Goal: Task Accomplishment & Management: Manage account settings

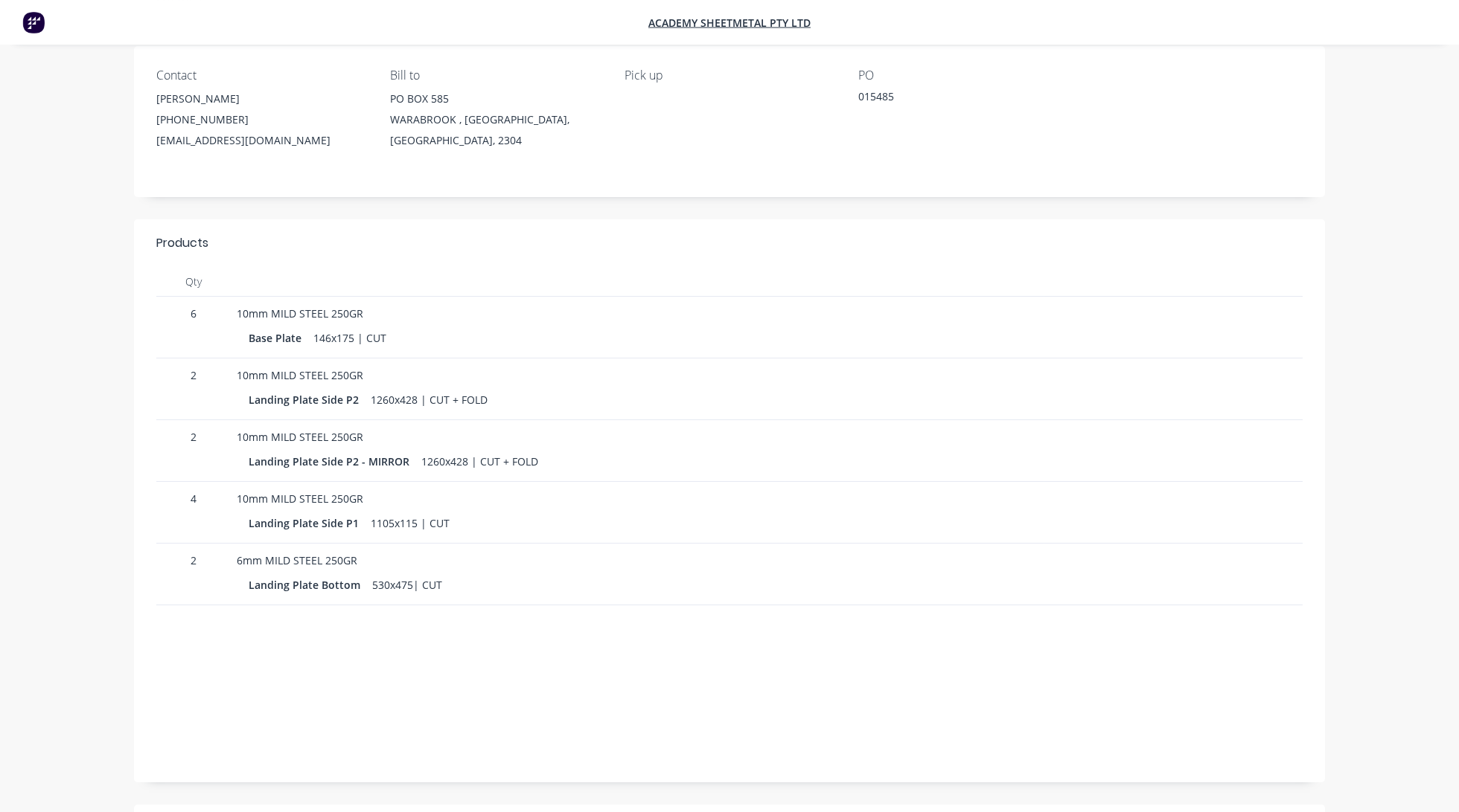
scroll to position [157, 0]
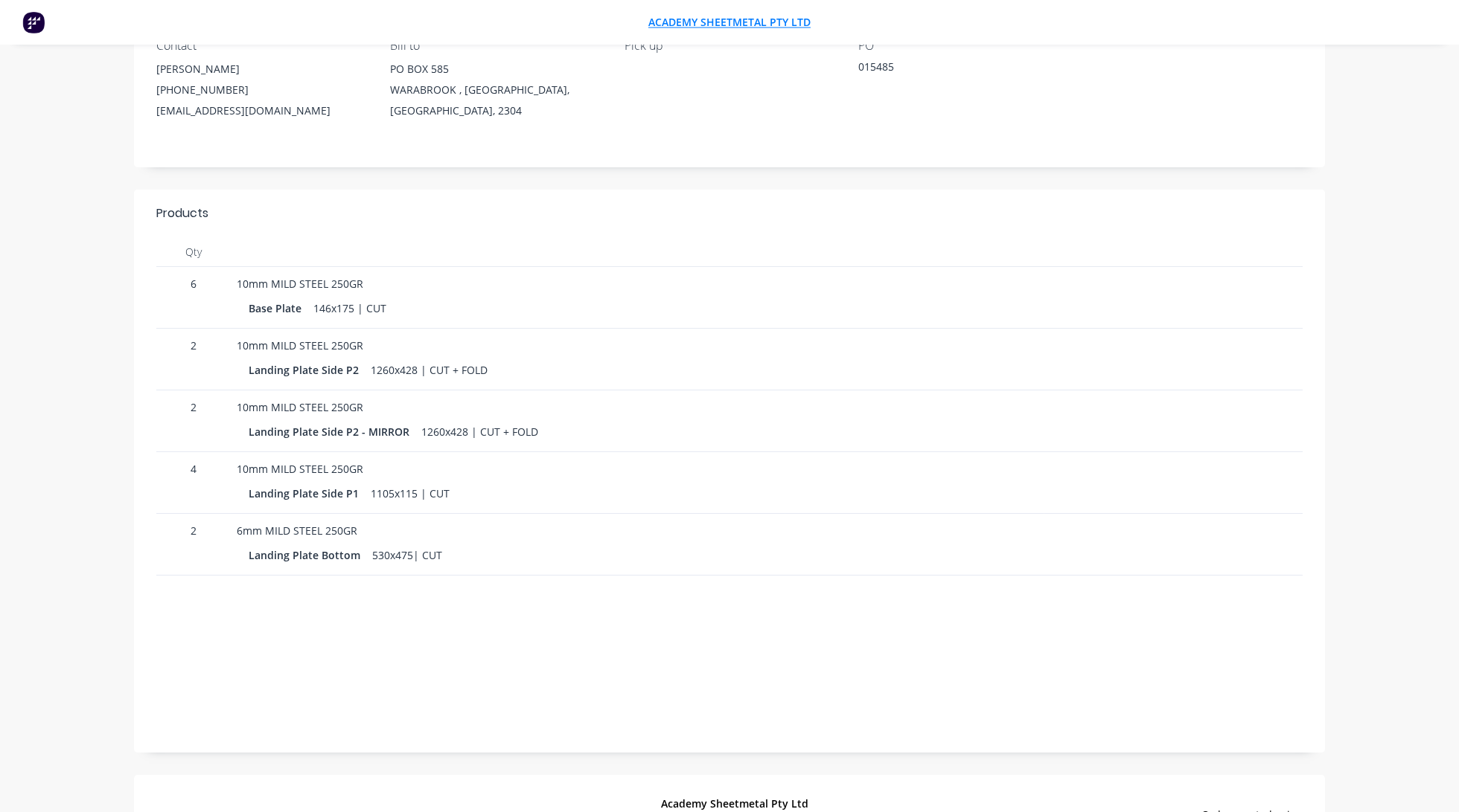
click at [688, 24] on span "Academy Sheetmetal Pty Ltd" at bounding box center [729, 22] width 162 height 14
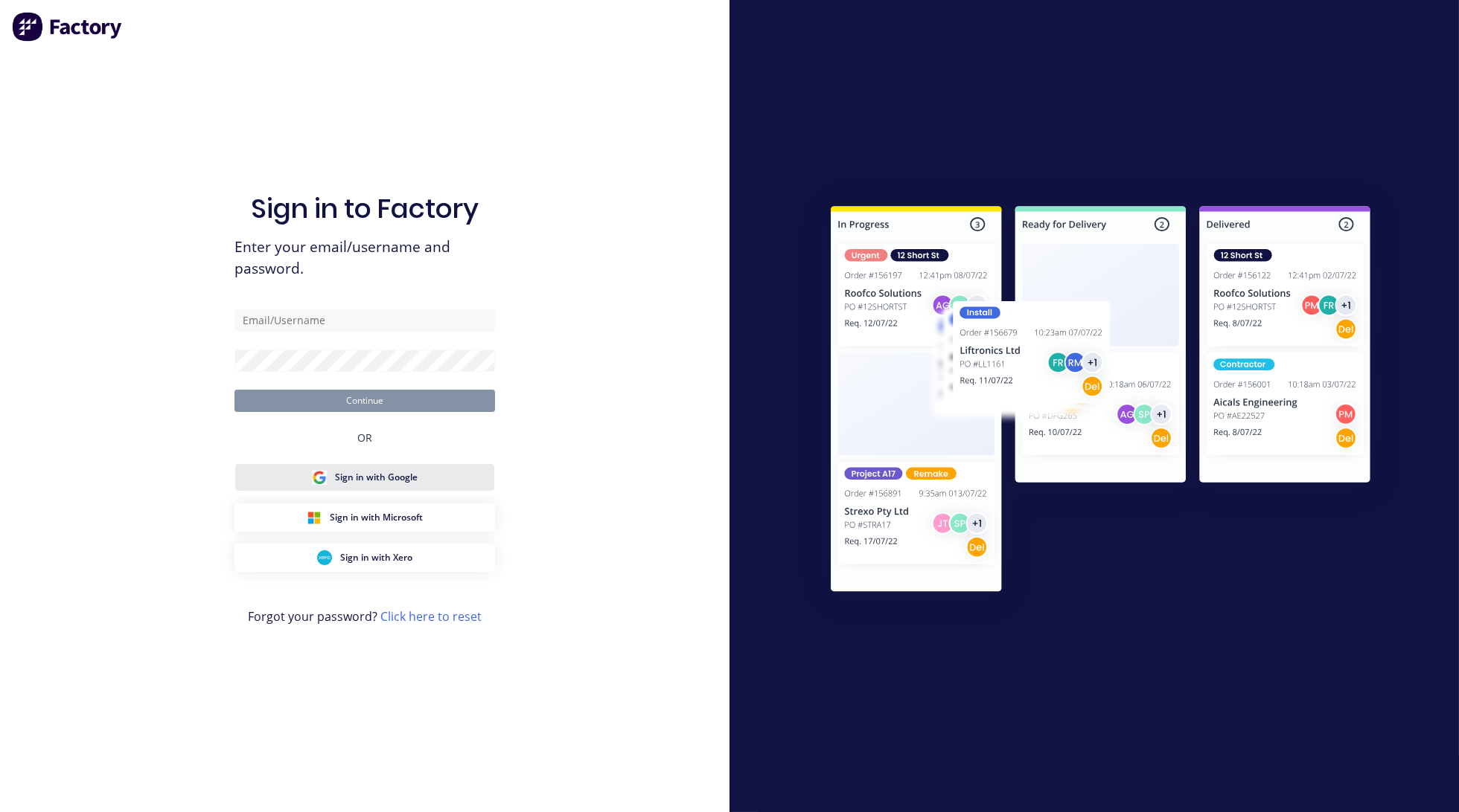
click at [428, 480] on button "Sign in with Google" at bounding box center [364, 477] width 260 height 28
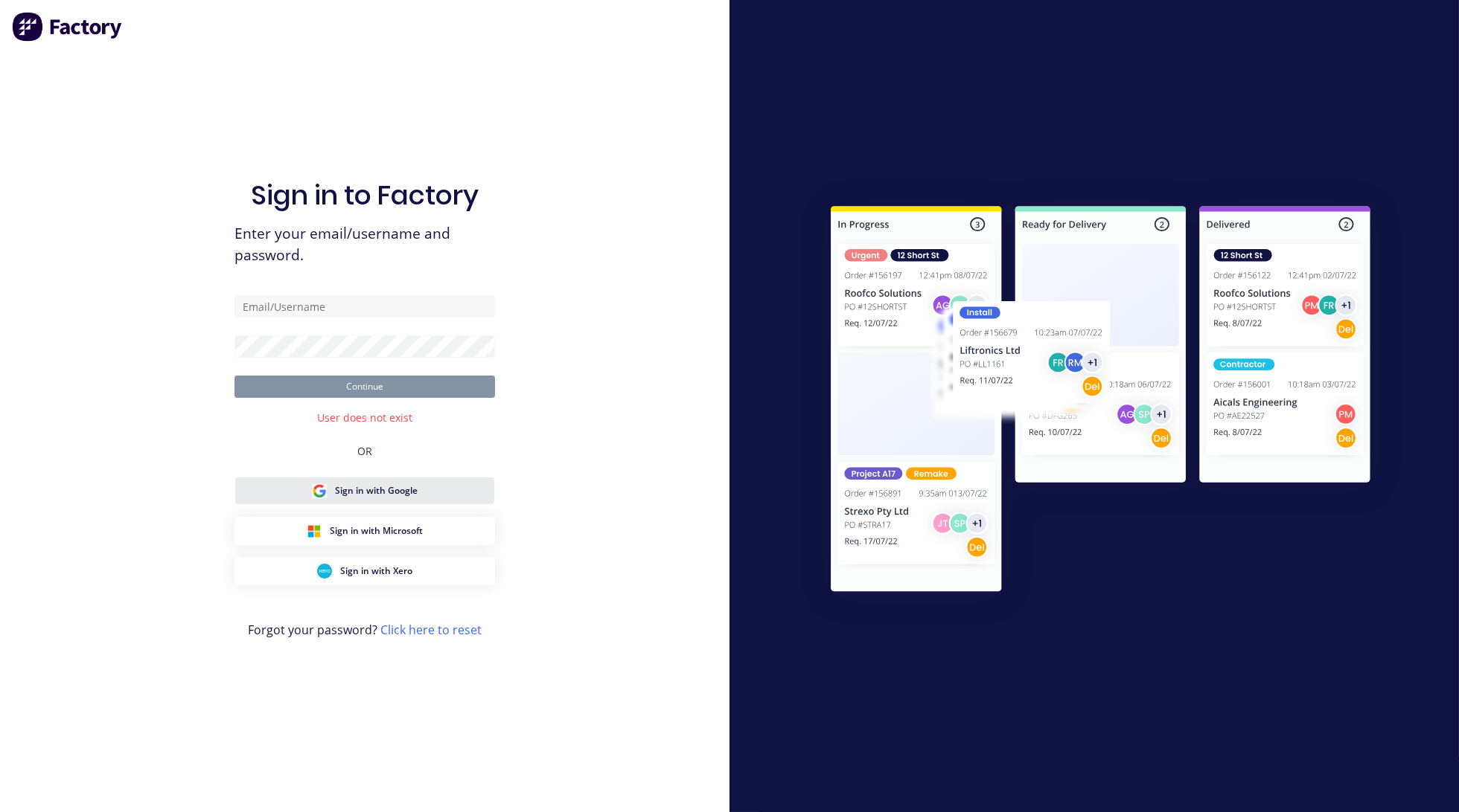
click at [382, 492] on span "Sign in with Google" at bounding box center [377, 490] width 83 height 13
click at [408, 634] on link "Click here to reset" at bounding box center [431, 629] width 101 height 16
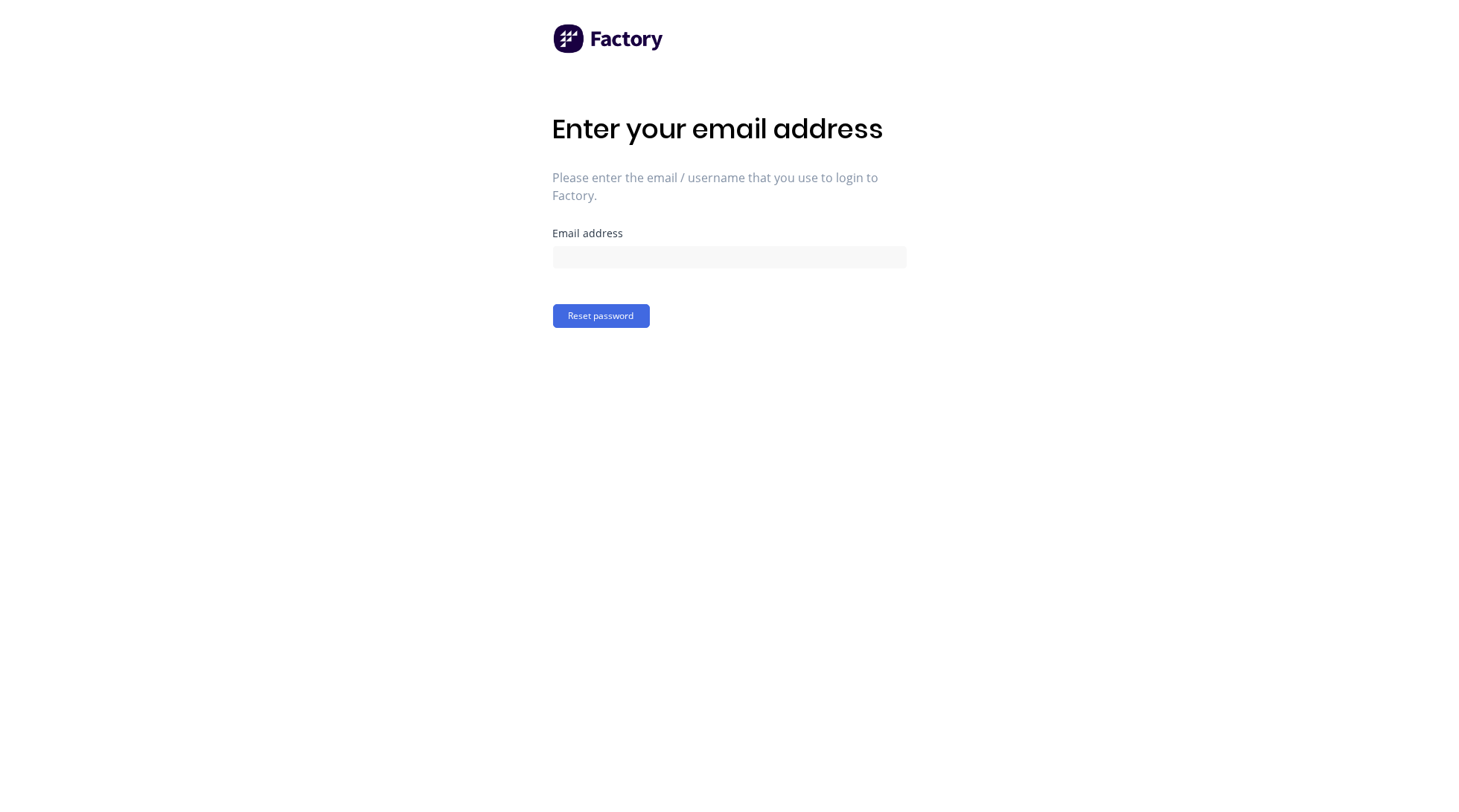
click at [616, 40] on img at bounding box center [608, 38] width 111 height 30
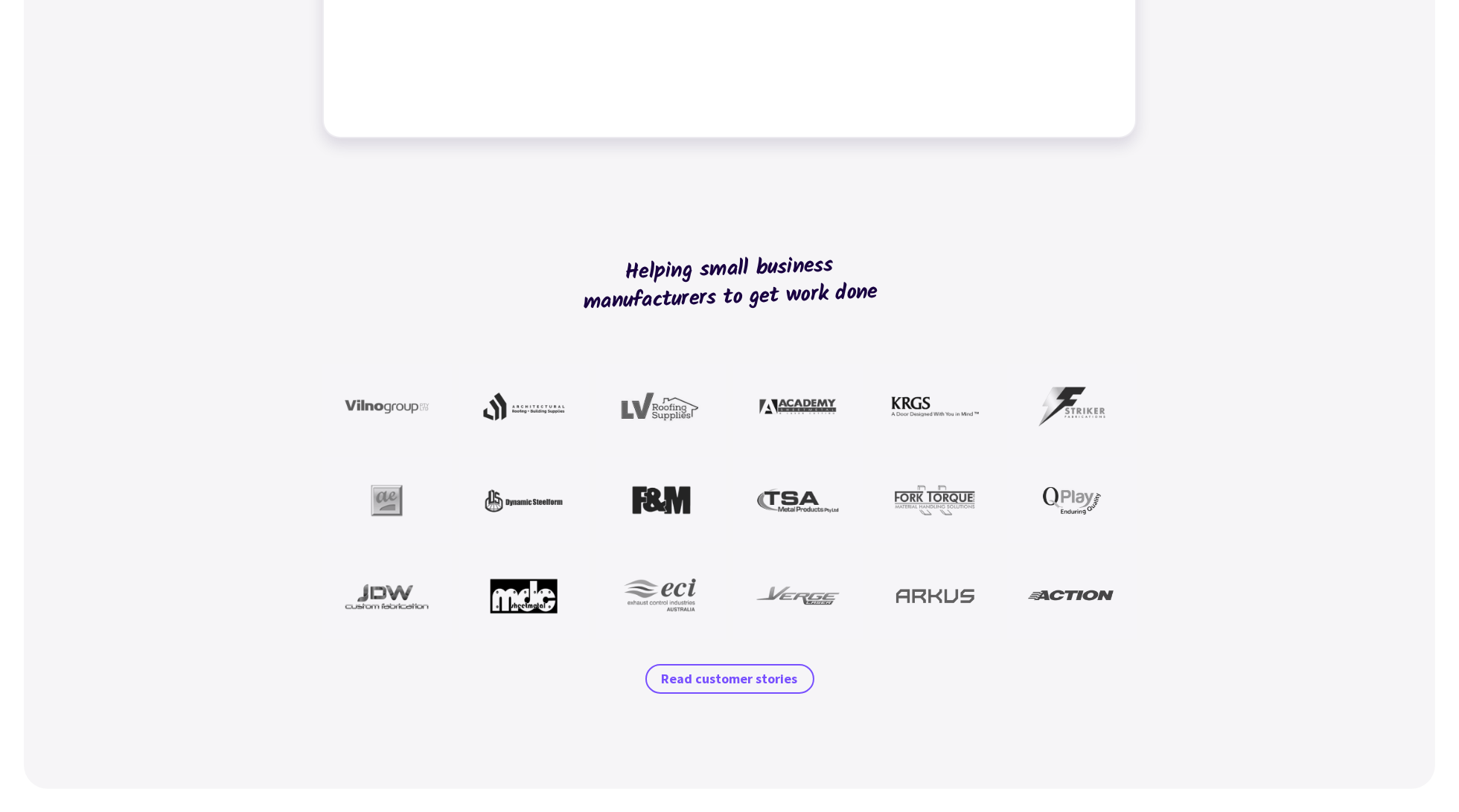
scroll to position [421, 0]
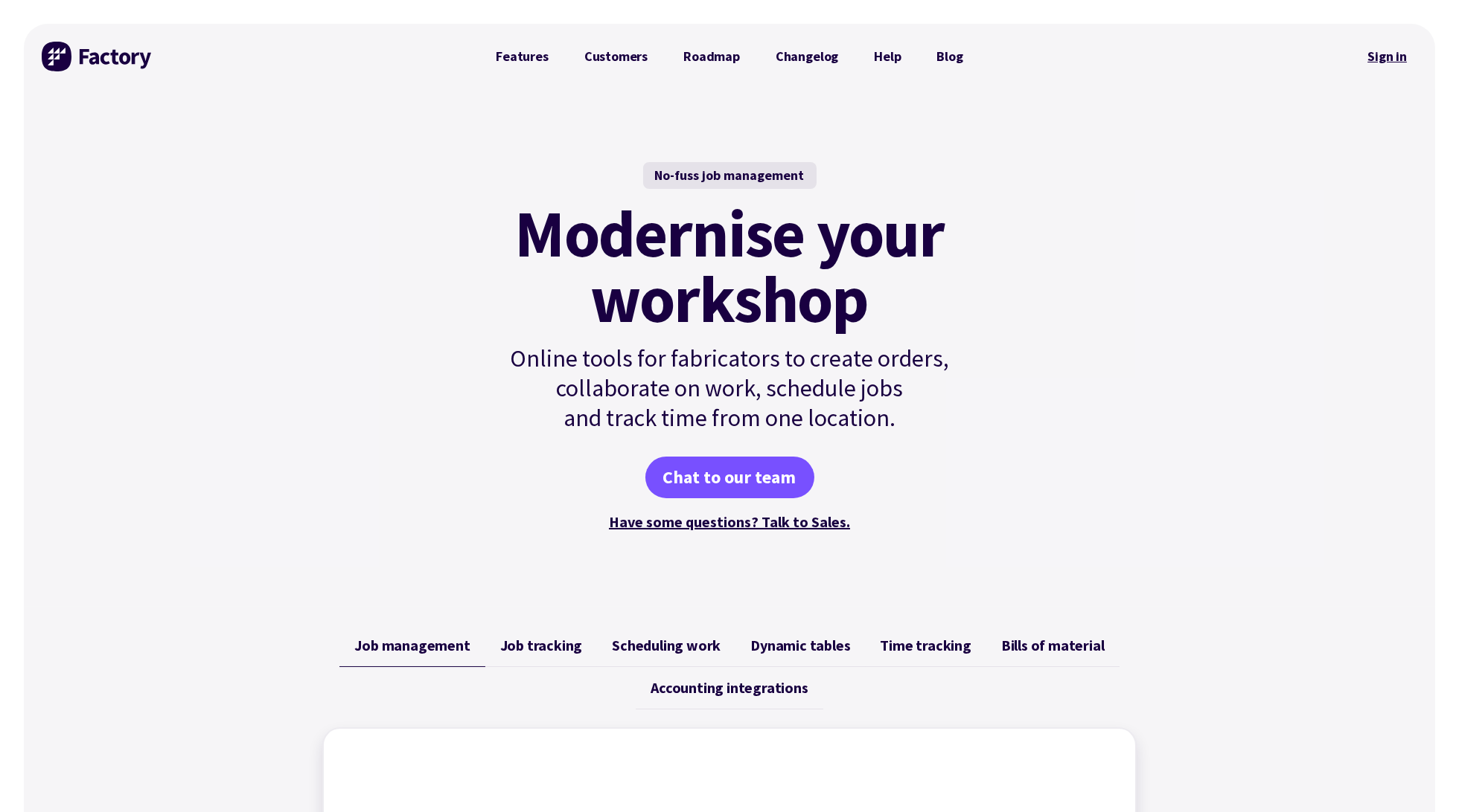
click at [1370, 59] on link "Sign in" at bounding box center [1387, 56] width 61 height 35
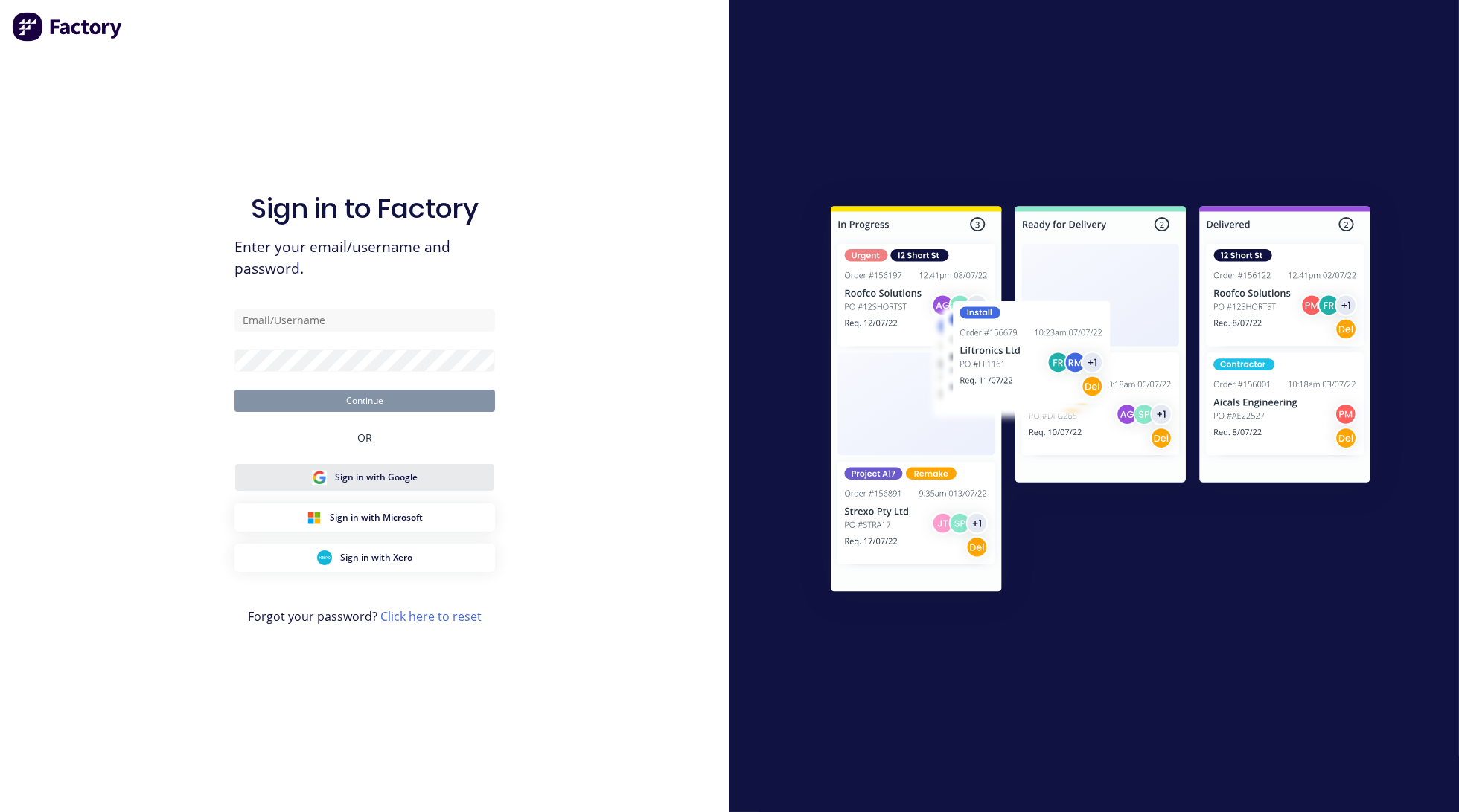
click at [422, 477] on button "Sign in with Google" at bounding box center [364, 477] width 260 height 28
click at [373, 487] on button "Sign in with Google" at bounding box center [364, 477] width 260 height 28
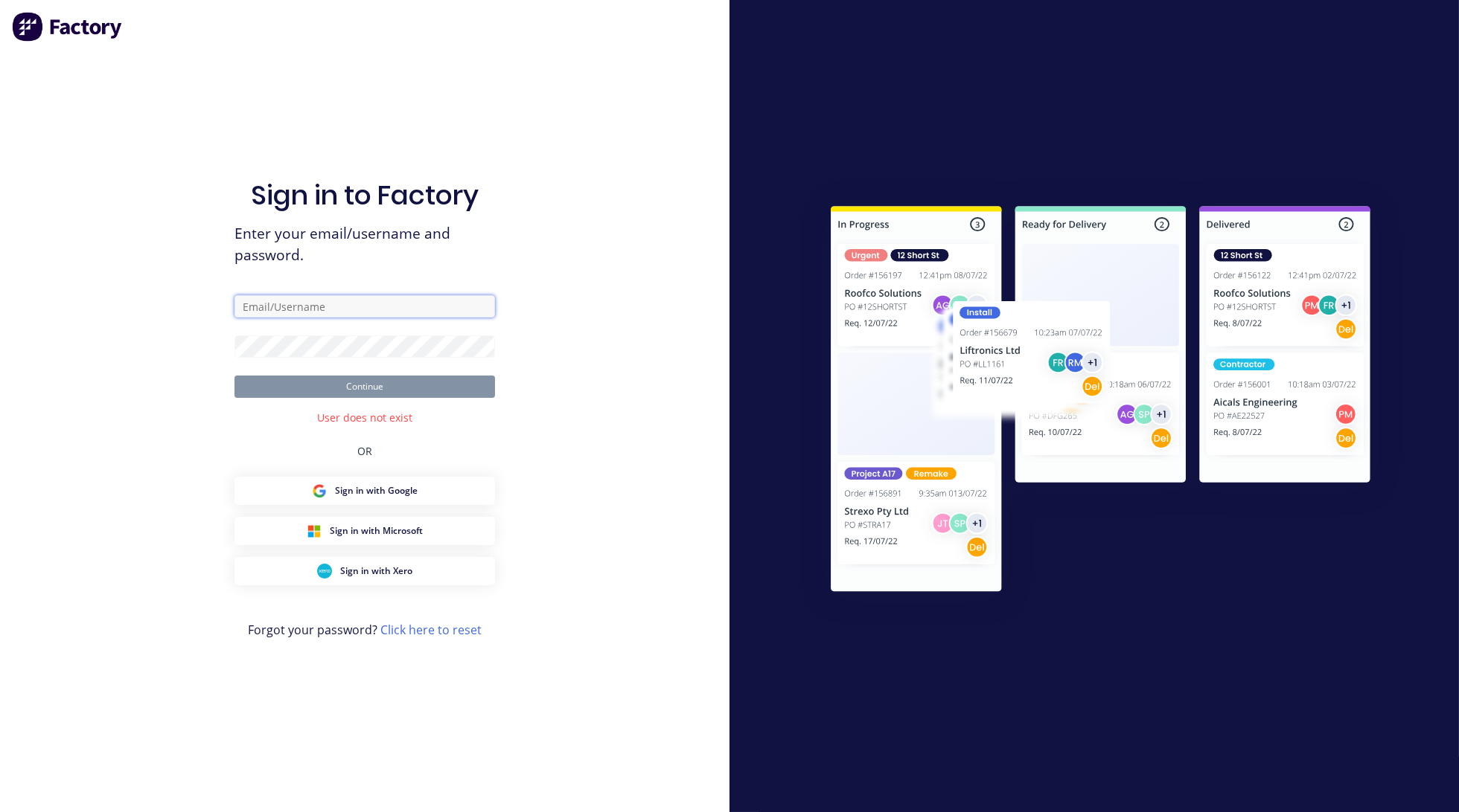
click at [324, 312] on input "text" at bounding box center [364, 306] width 260 height 22
click at [319, 272] on div "Sign in to Factory Enter your email/username and password. Continue User does n…" at bounding box center [364, 421] width 260 height 759
click at [294, 308] on input "text" at bounding box center [364, 306] width 260 height 22
